Goal: Check status

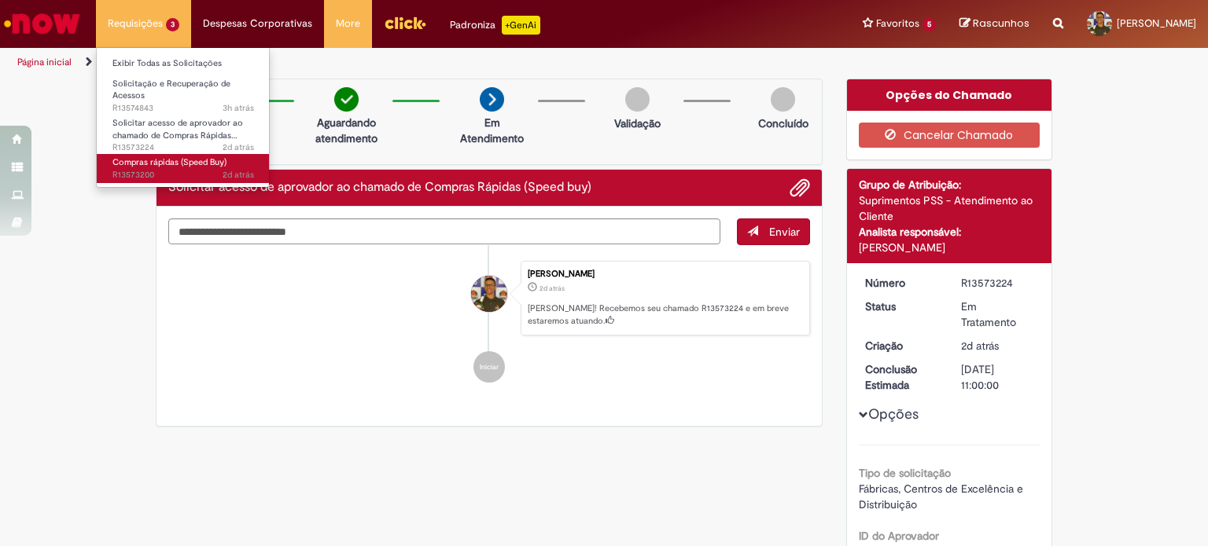
click at [164, 171] on span "2d atrás 2 dias atrás R13573200" at bounding box center [183, 175] width 142 height 13
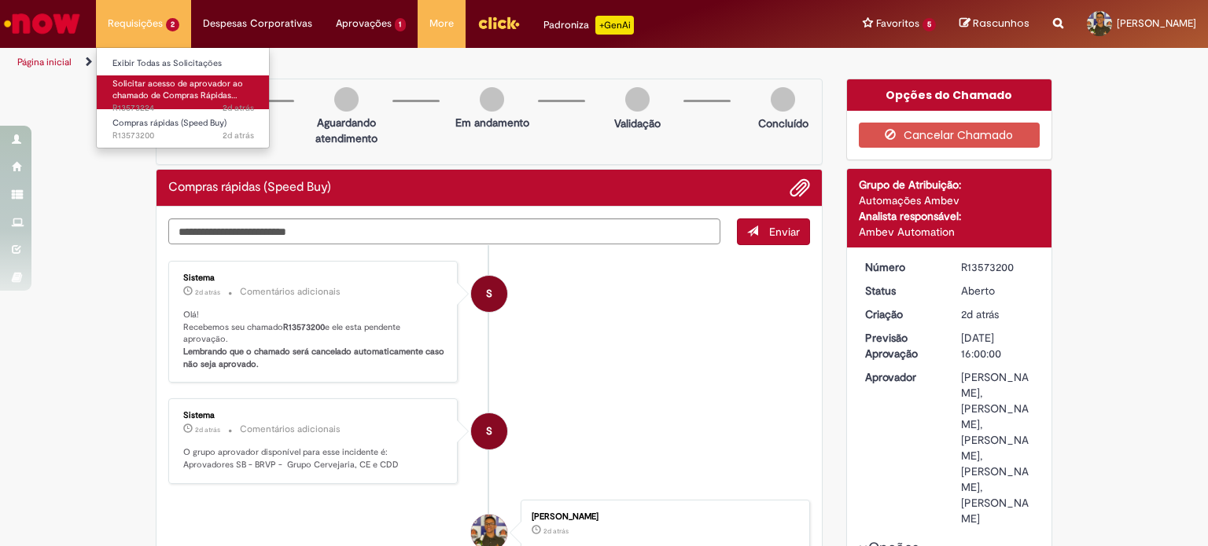
click at [175, 97] on span "Solicitar acesso de aprovador ao chamado de Compras Rápidas…" at bounding box center [177, 90] width 131 height 24
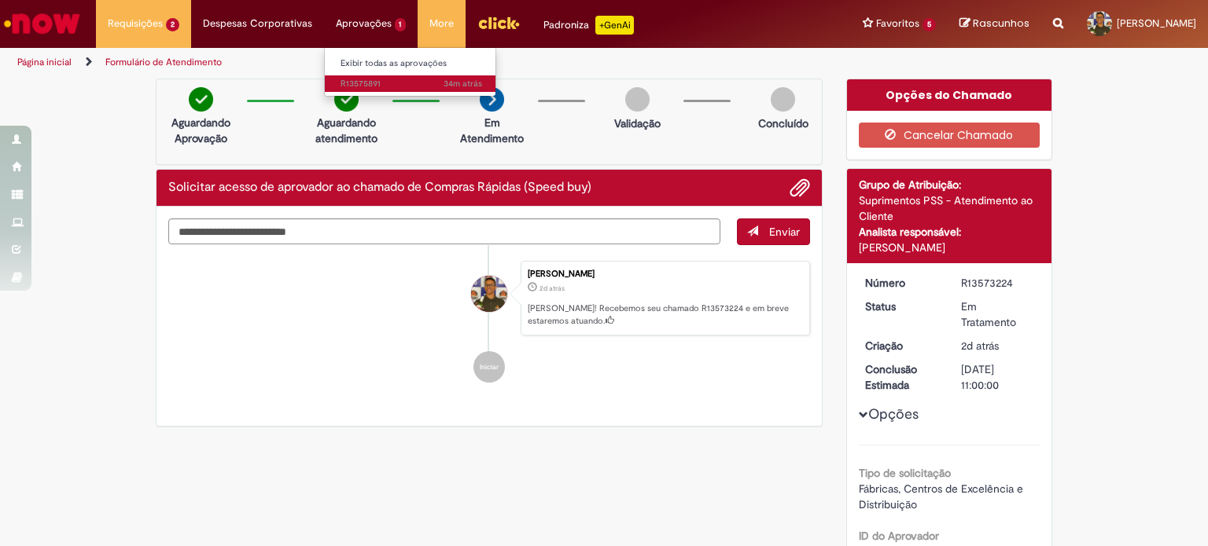
click at [393, 82] on span "34m atrás 34 minutos atrás R13575891" at bounding box center [411, 84] width 142 height 13
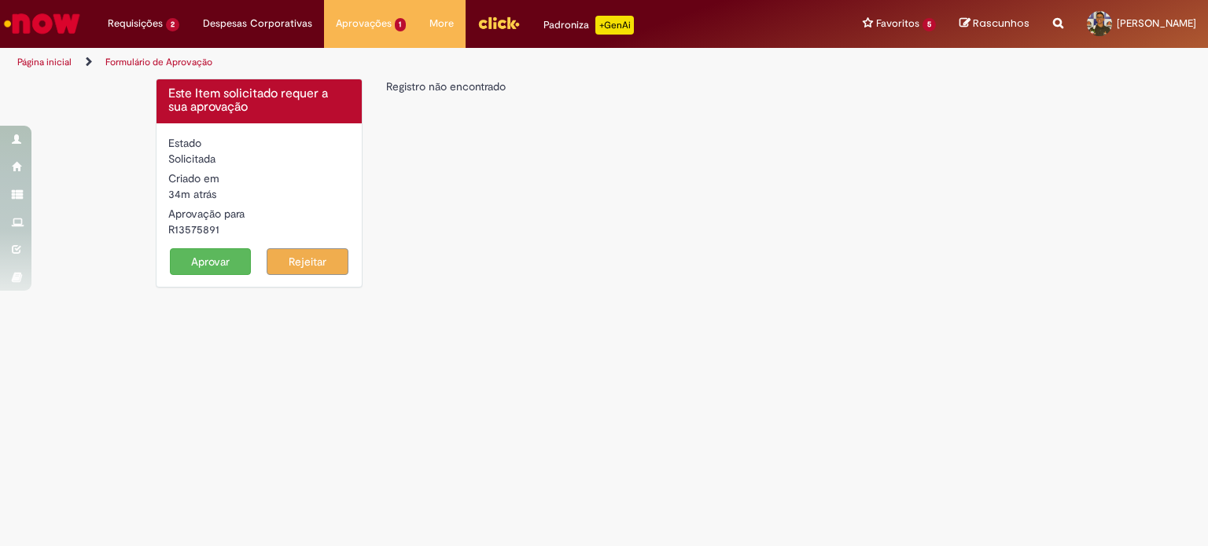
drag, startPoint x: 259, startPoint y: 109, endPoint x: 256, endPoint y: 86, distance: 23.0
click at [258, 109] on h4 "Este Item solicitado requer a sua aprovação" at bounding box center [259, 101] width 182 height 28
click at [437, 182] on div "Este Item solicitado requer a sua aprovação Estado Solicitada Criado em 34m atr…" at bounding box center [604, 191] width 920 height 225
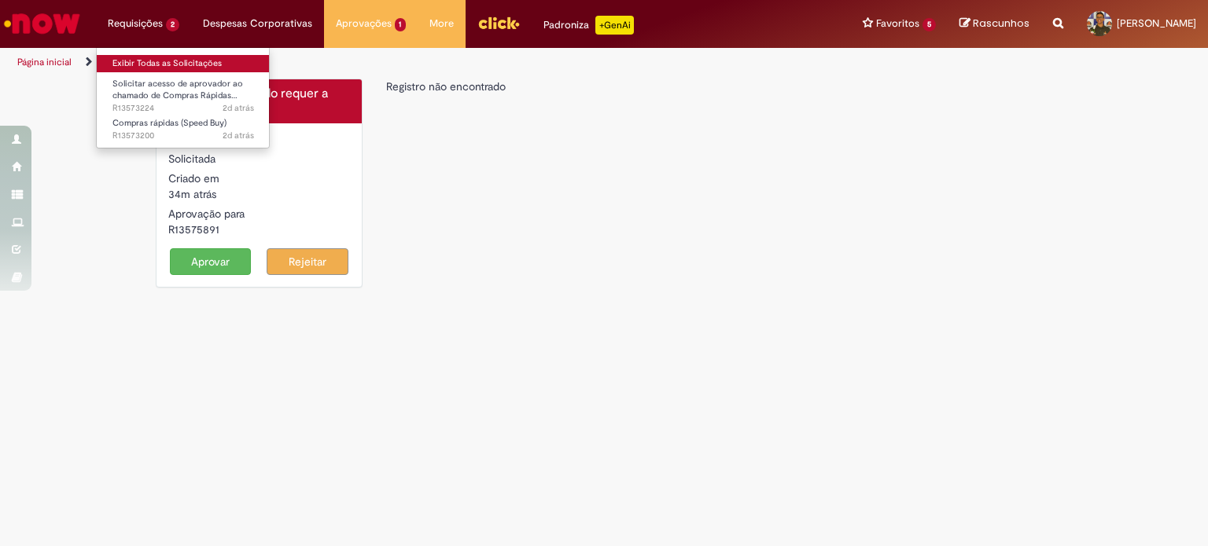
click at [144, 62] on link "Exibir Todas as Solicitações" at bounding box center [183, 63] width 173 height 17
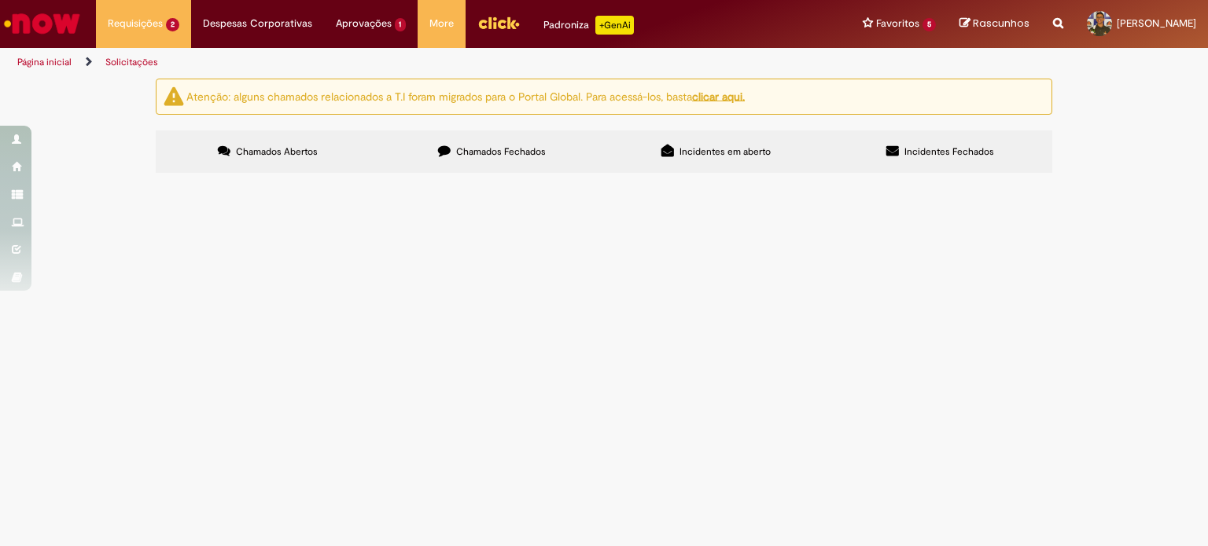
click at [0, 0] on span "Olá, tudo bem? Sou Supervisor de Serviços Gerais II, Banda VII na fábrica de Vi…" at bounding box center [0, 0] width 0 height 0
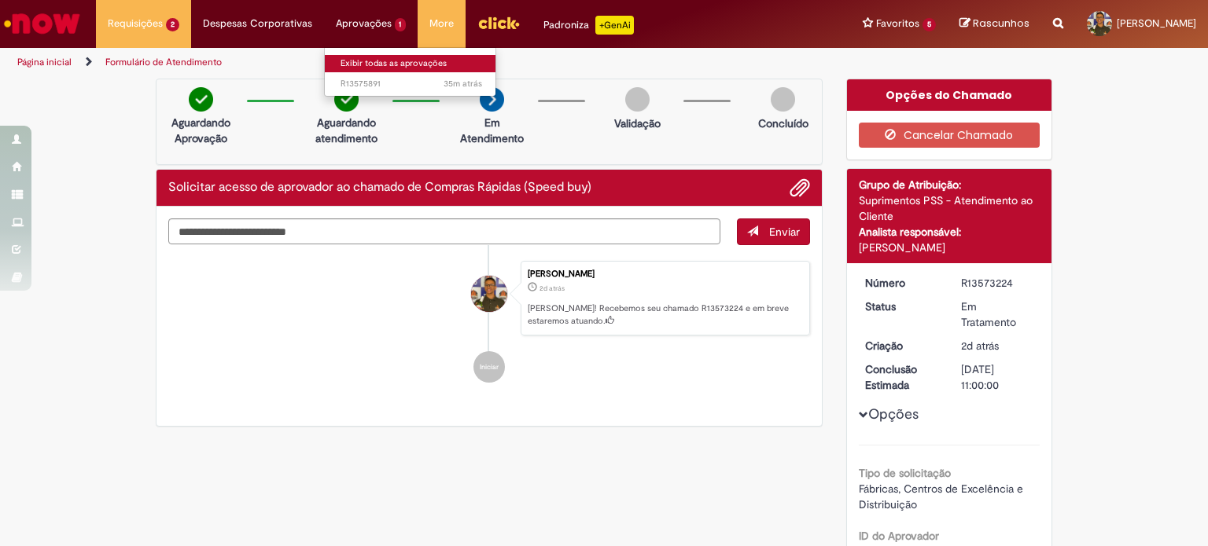
click at [369, 59] on link "Exibir todas as aprovações" at bounding box center [411, 63] width 173 height 17
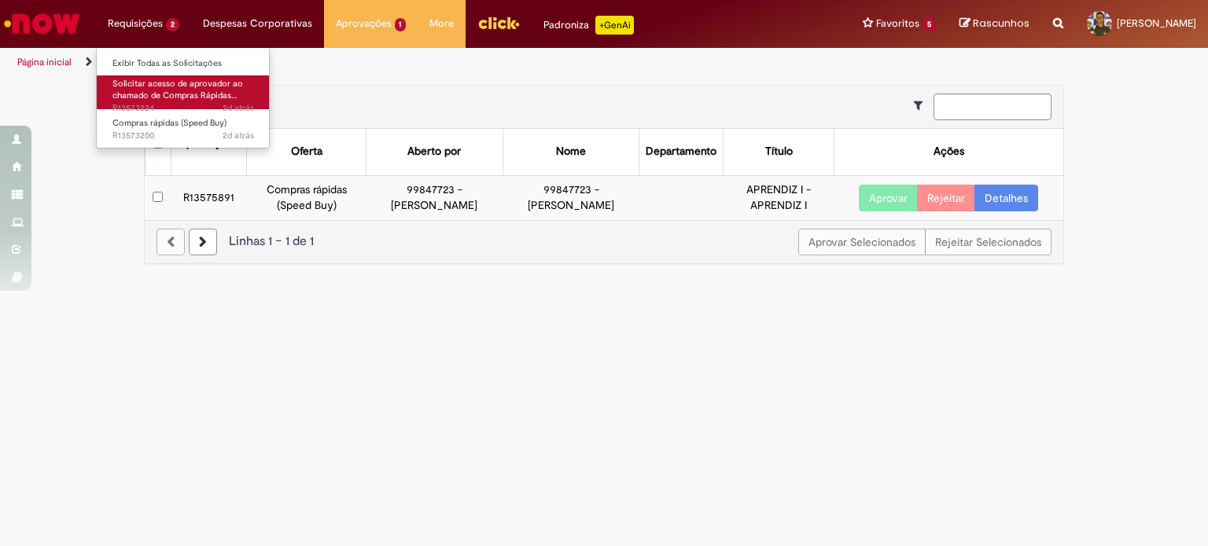
click at [123, 87] on span "Solicitar acesso de aprovador ao chamado de Compras Rápidas…" at bounding box center [177, 90] width 131 height 24
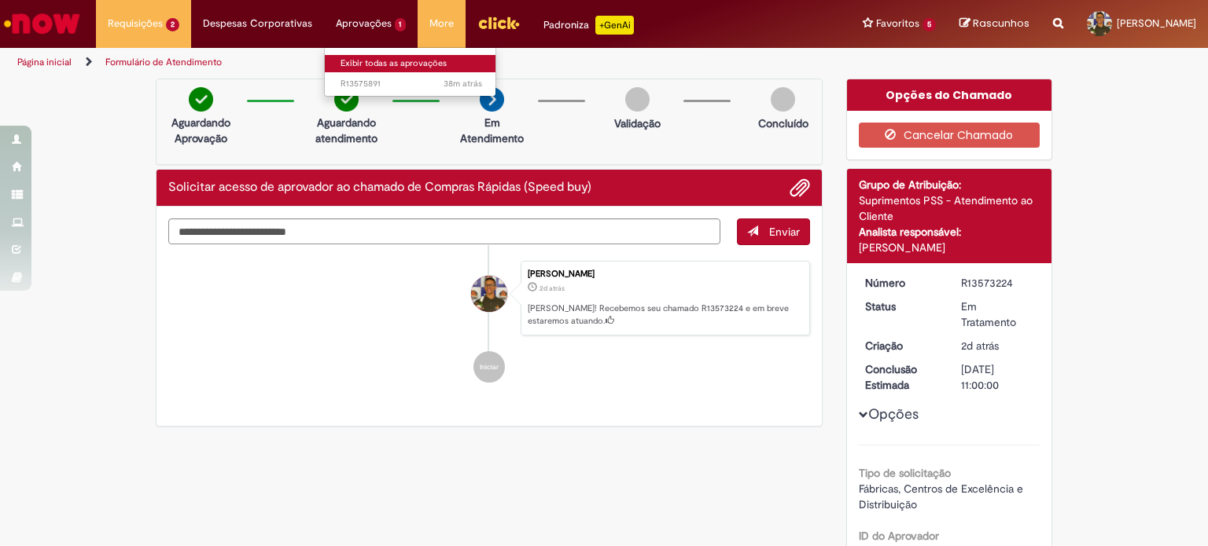
click at [393, 68] on link "Exibir todas as aprovações" at bounding box center [411, 63] width 173 height 17
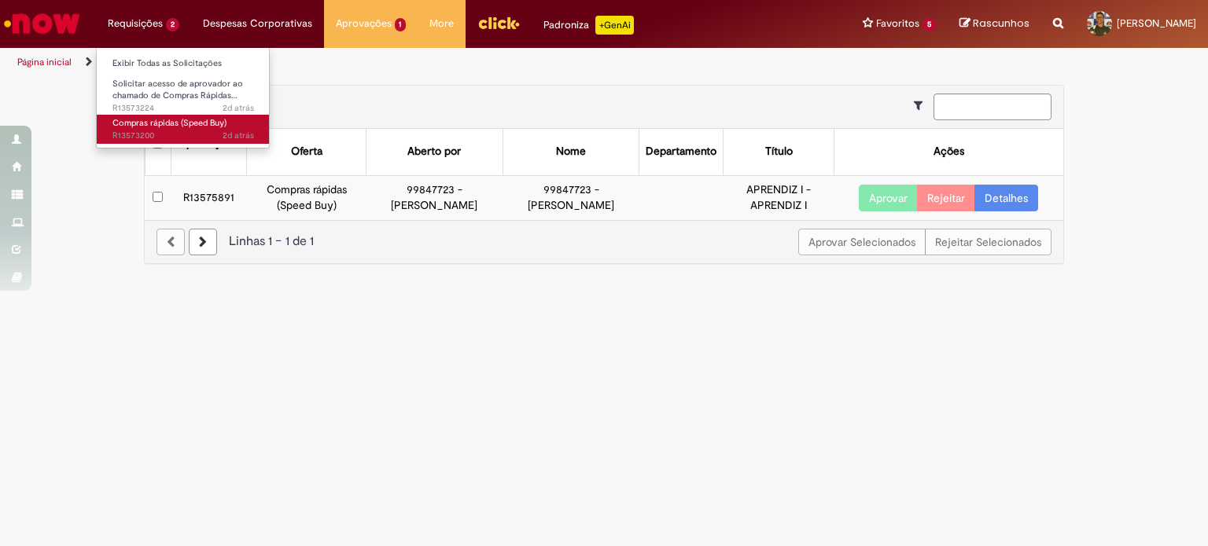
click at [164, 127] on span "Compras rápidas (Speed Buy)" at bounding box center [169, 123] width 114 height 12
click at [193, 131] on span "2d atrás 2 dias atrás R13573200" at bounding box center [183, 136] width 142 height 13
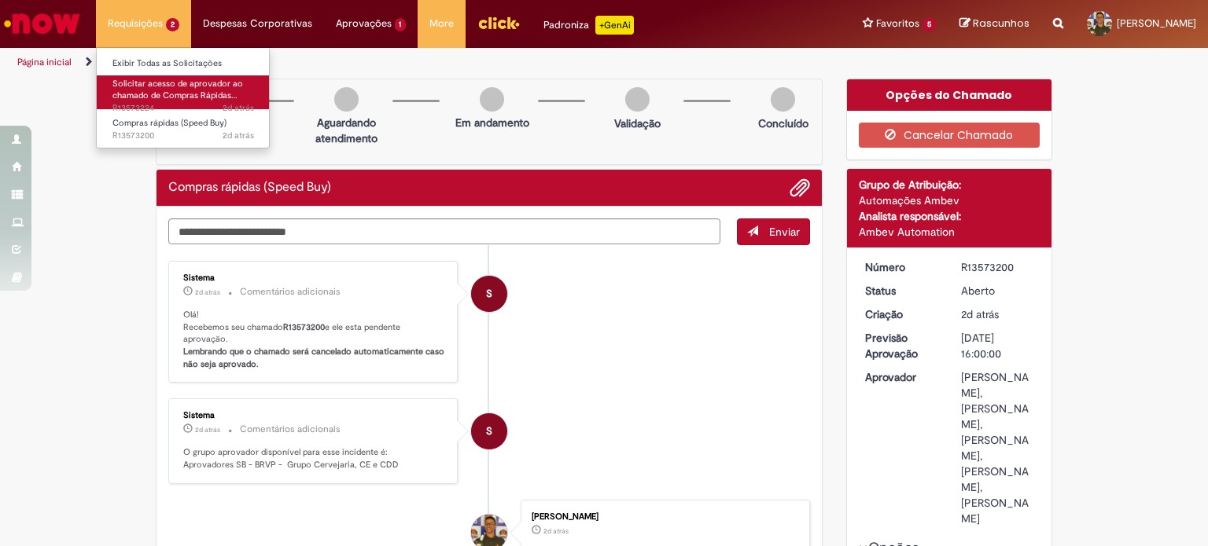
click at [164, 89] on link "Solicitar acesso de aprovador ao chamado de Compras Rápidas… 2d atrás 2 dias at…" at bounding box center [183, 92] width 173 height 34
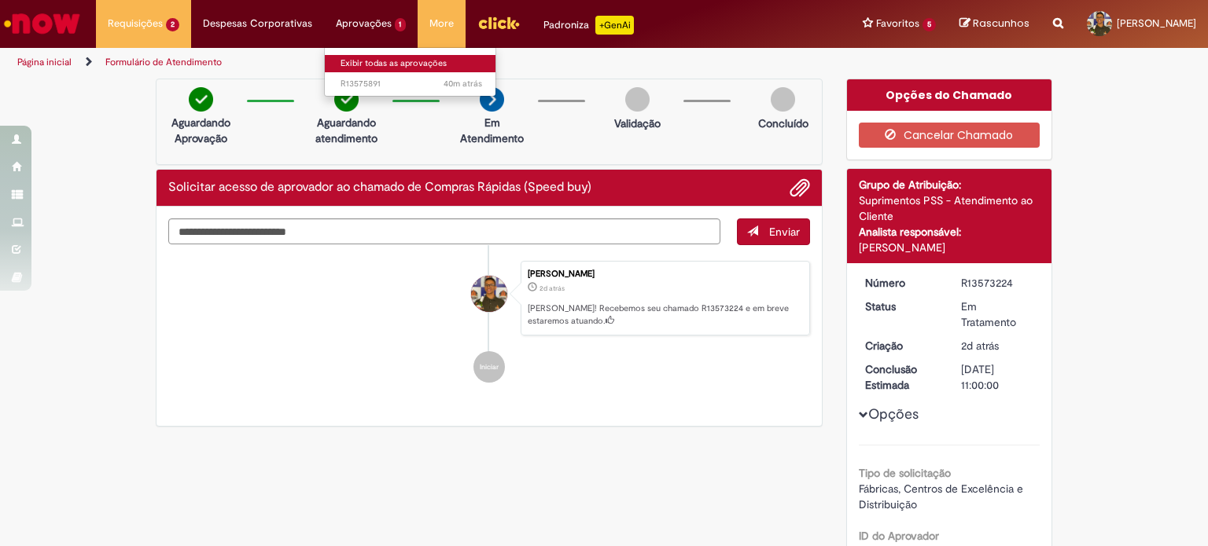
click at [372, 67] on link "Exibir todas as aprovações" at bounding box center [411, 63] width 173 height 17
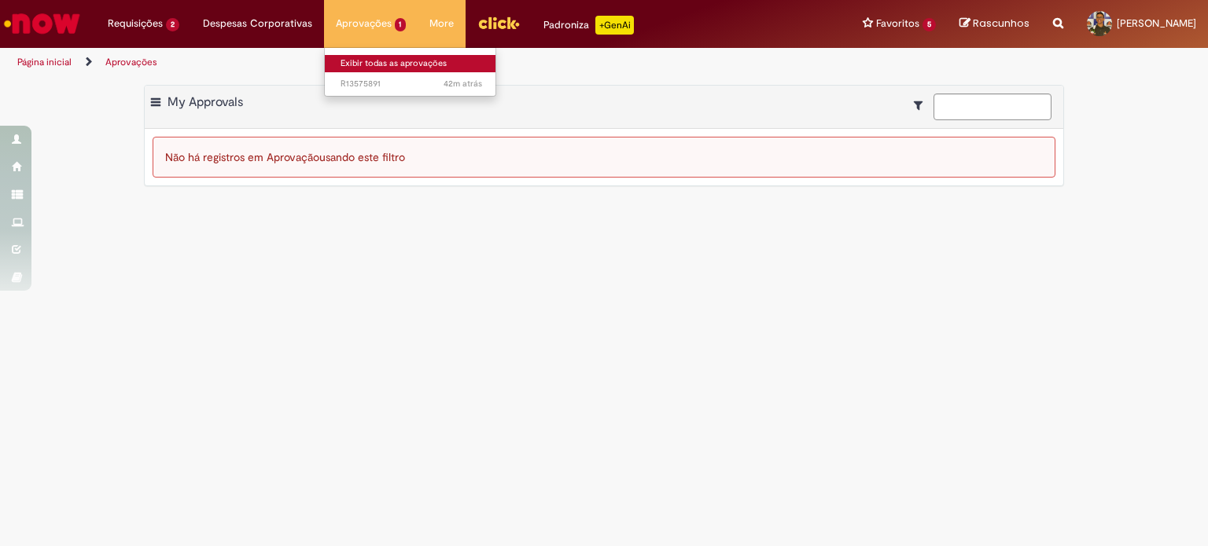
click at [365, 63] on link "Exibir todas as aprovações" at bounding box center [411, 63] width 173 height 17
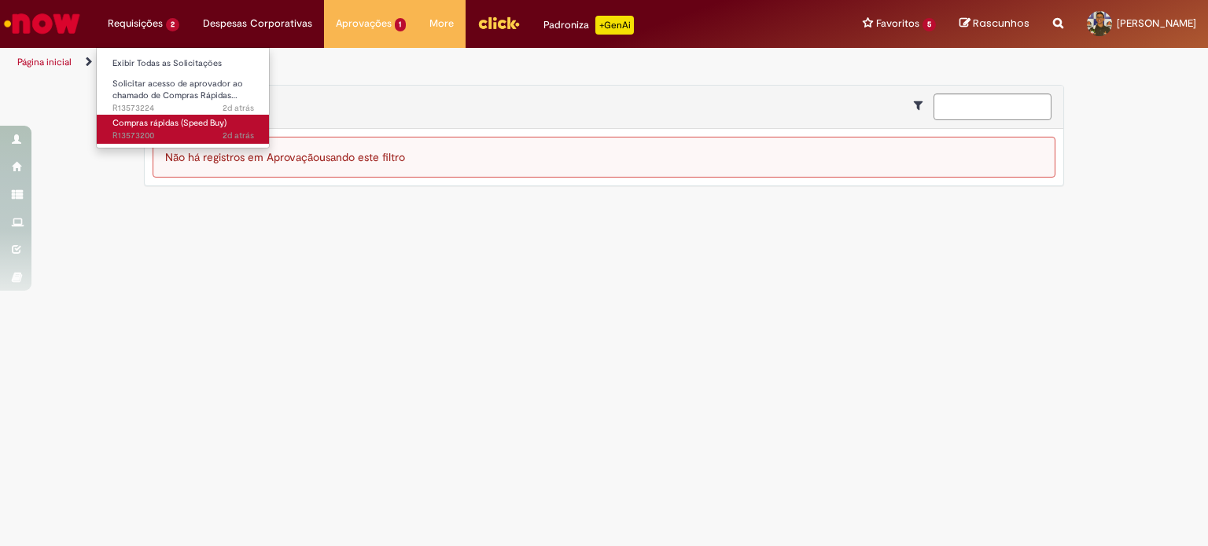
click at [156, 125] on span "Compras rápidas (Speed Buy)" at bounding box center [169, 123] width 114 height 12
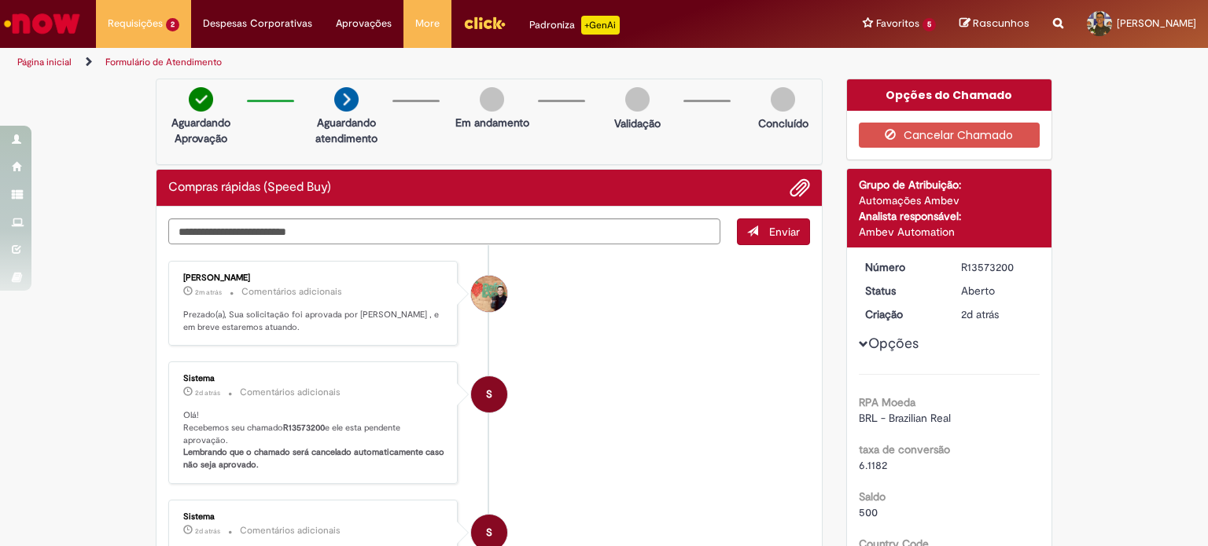
click at [443, 362] on div "Sistema 2d atrás 2 dias atrás Comentários adicionais Olá! Recebemos seu chamado…" at bounding box center [312, 423] width 289 height 123
